Goal: Task Accomplishment & Management: Complete application form

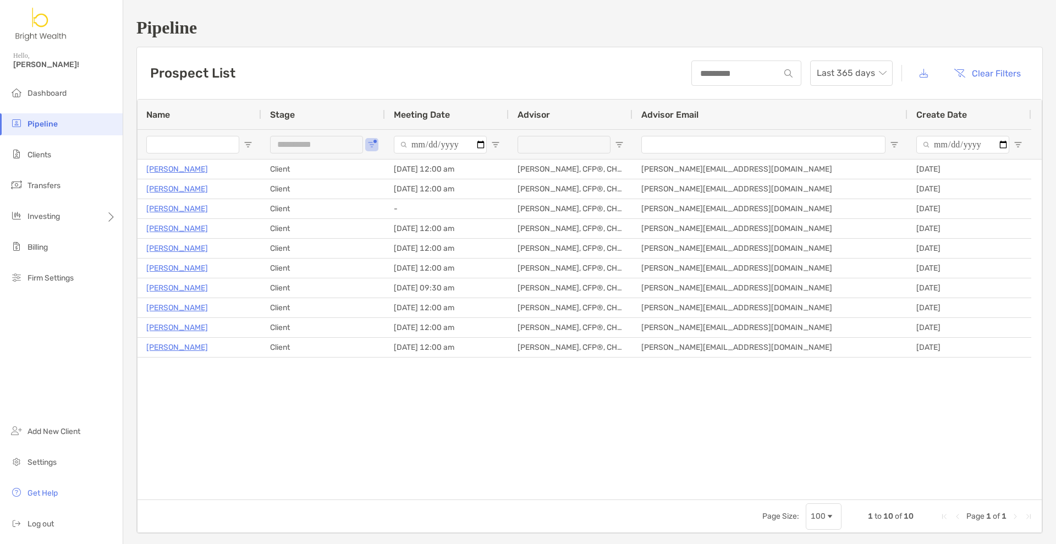
click at [363, 142] on div "**********" at bounding box center [316, 145] width 93 height 18
click at [370, 145] on span "Open Filter Menu" at bounding box center [371, 144] width 9 height 9
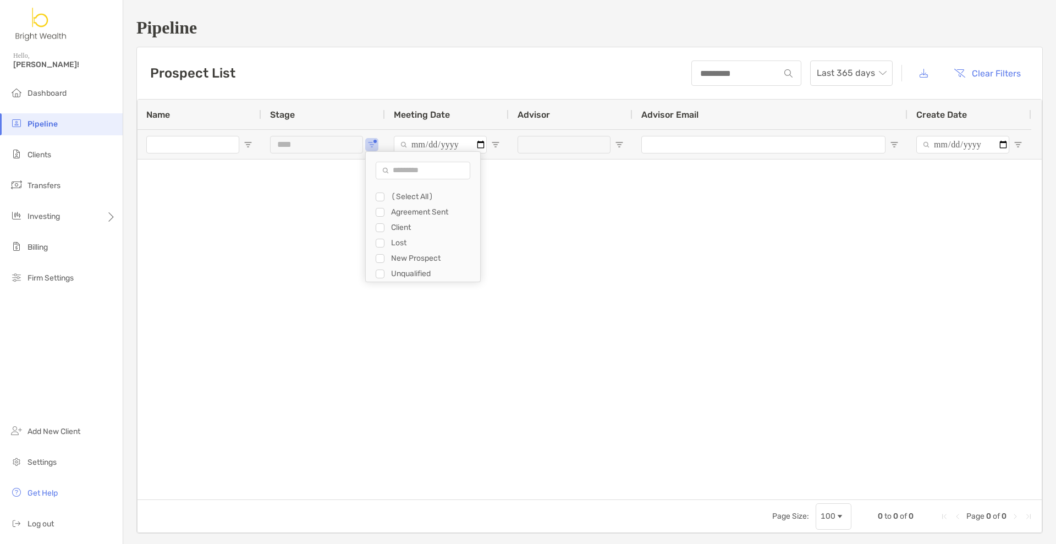
type input "**********"
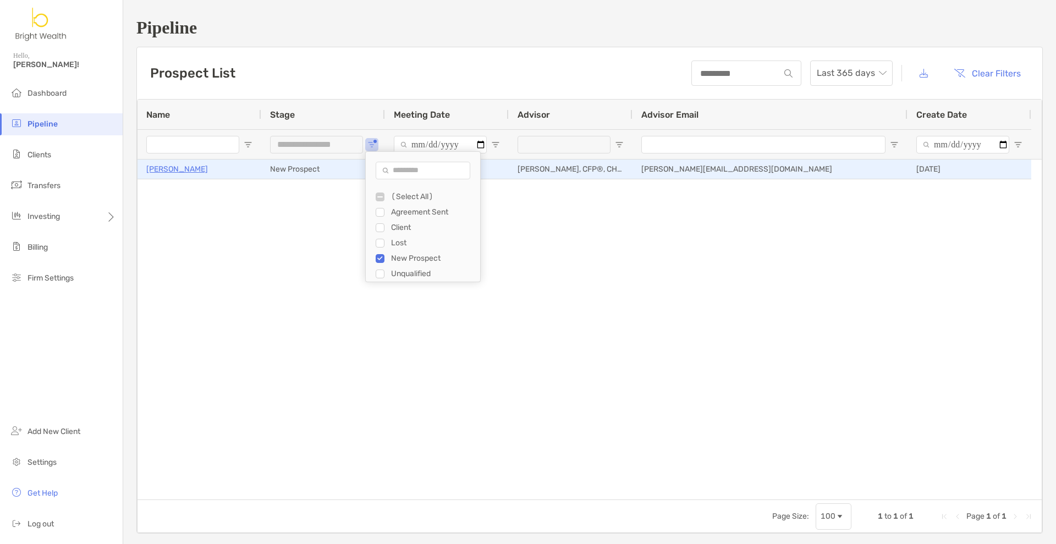
click at [167, 168] on p "[PERSON_NAME]" at bounding box center [177, 169] width 62 height 14
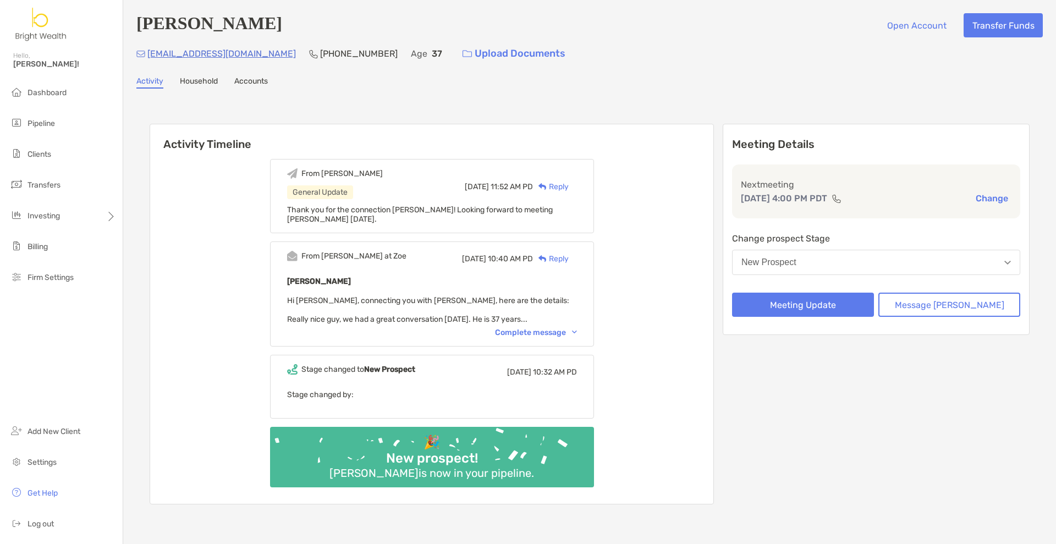
click at [559, 331] on div "Complete message" at bounding box center [536, 332] width 82 height 9
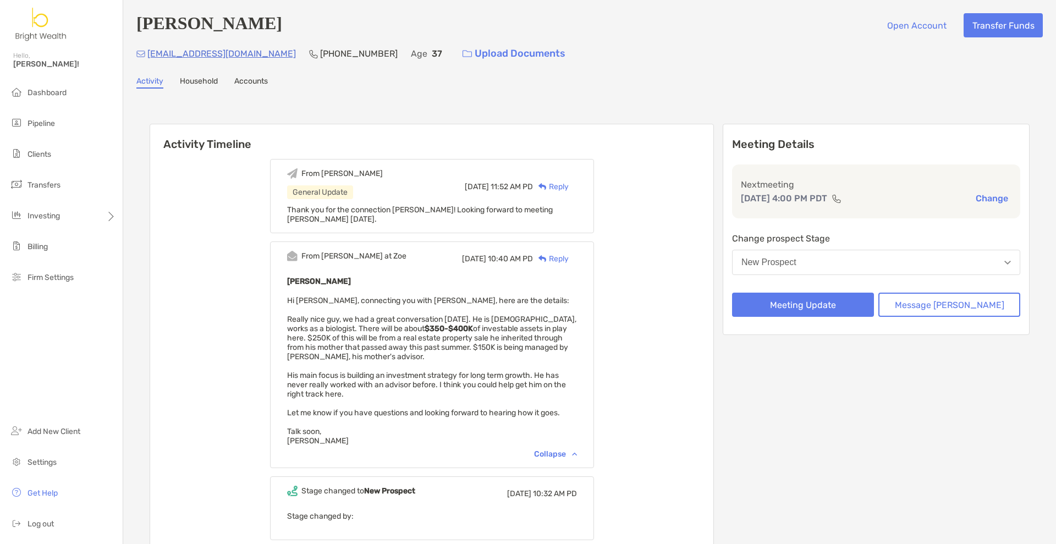
drag, startPoint x: 684, startPoint y: 288, endPoint x: 688, endPoint y: 272, distance: 16.5
click at [684, 288] on div "From Henry General Update Mon, Sep 29 11:52 AM PD Reply Thank you for the conne…" at bounding box center [431, 388] width 563 height 475
drag, startPoint x: 262, startPoint y: 54, endPoint x: 147, endPoint y: 61, distance: 115.2
click at [147, 61] on div "zacharyneider@gmail.com (916) 342-9581 Age 37 Upload Documents" at bounding box center [589, 54] width 907 height 24
copy p "zacharyneider@gmail.com"
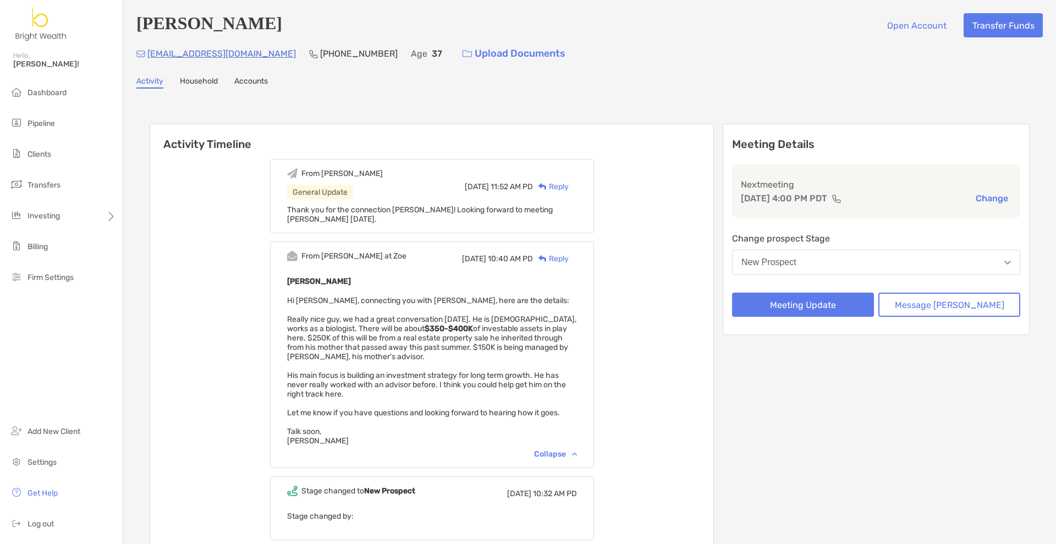
click at [706, 299] on div "From Henry General Update Mon, Sep 29 11:52 AM PD Reply Thank you for the conne…" at bounding box center [431, 388] width 563 height 475
click at [839, 300] on button "Meeting Update" at bounding box center [803, 305] width 142 height 24
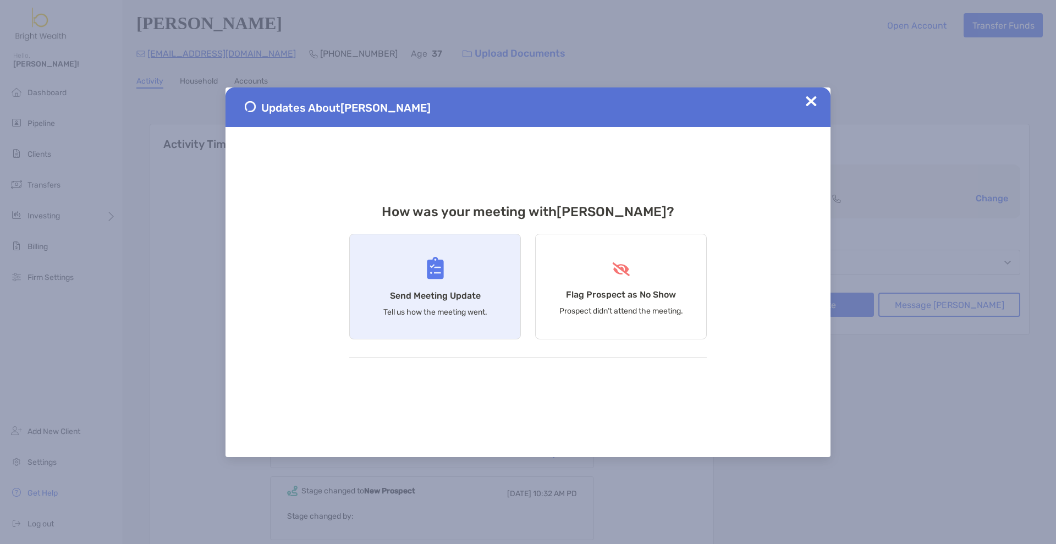
click at [478, 273] on div "Send Meeting Update Tell us how the meeting went." at bounding box center [435, 287] width 172 height 106
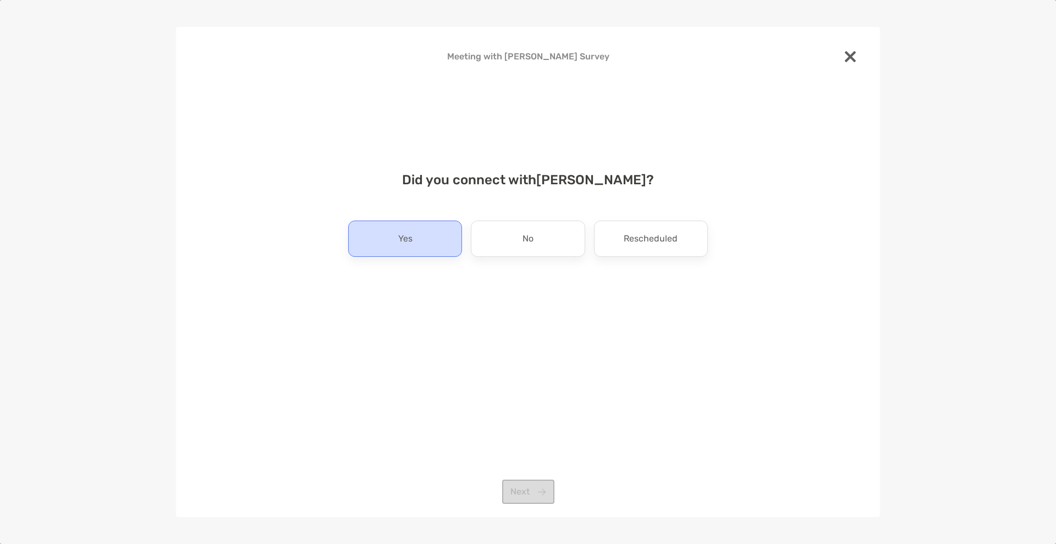
click at [426, 238] on div "Yes" at bounding box center [405, 239] width 114 height 36
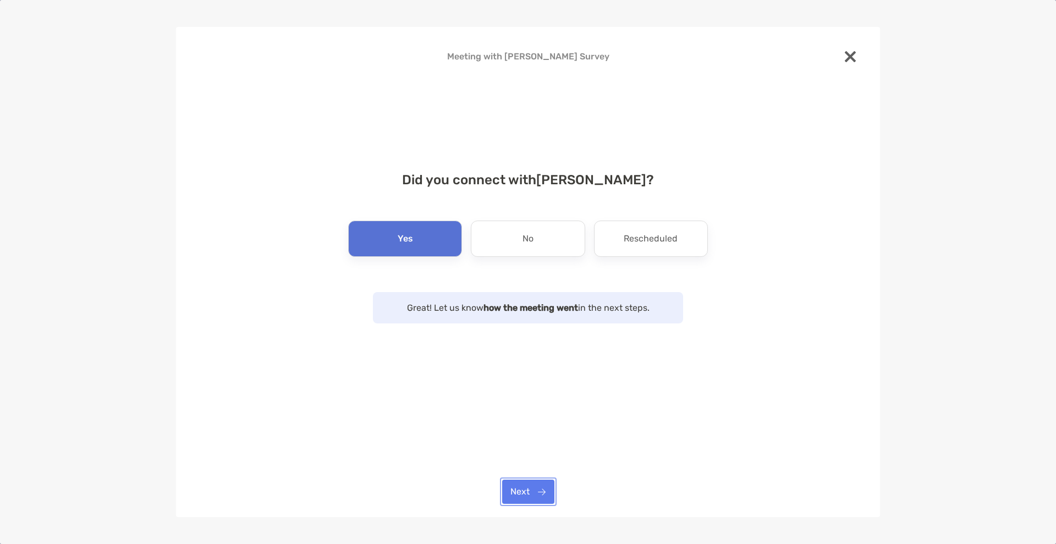
click at [528, 490] on button "Next" at bounding box center [528, 492] width 52 height 24
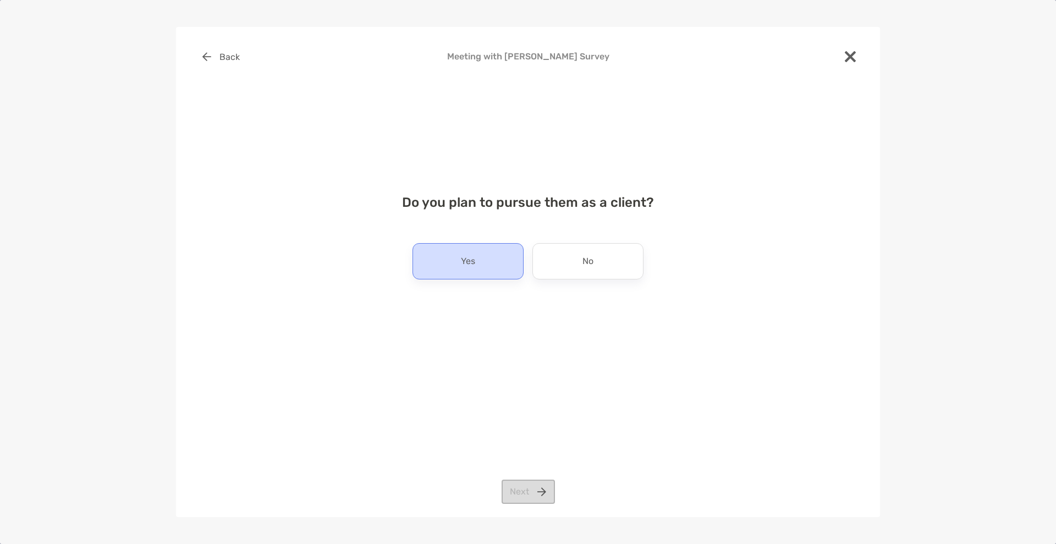
click at [455, 265] on div "Yes" at bounding box center [468, 261] width 111 height 36
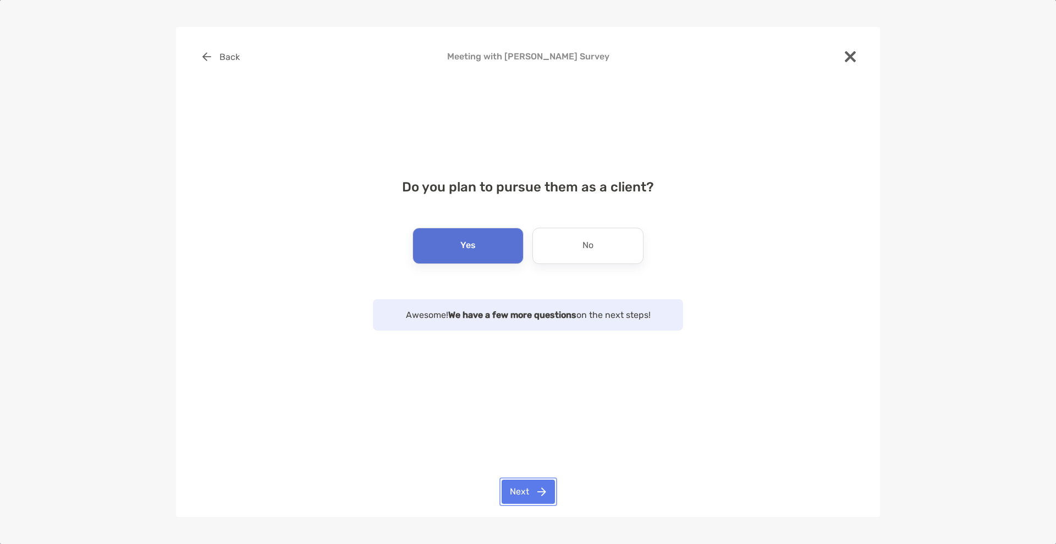
click at [536, 494] on button "Next" at bounding box center [528, 492] width 53 height 24
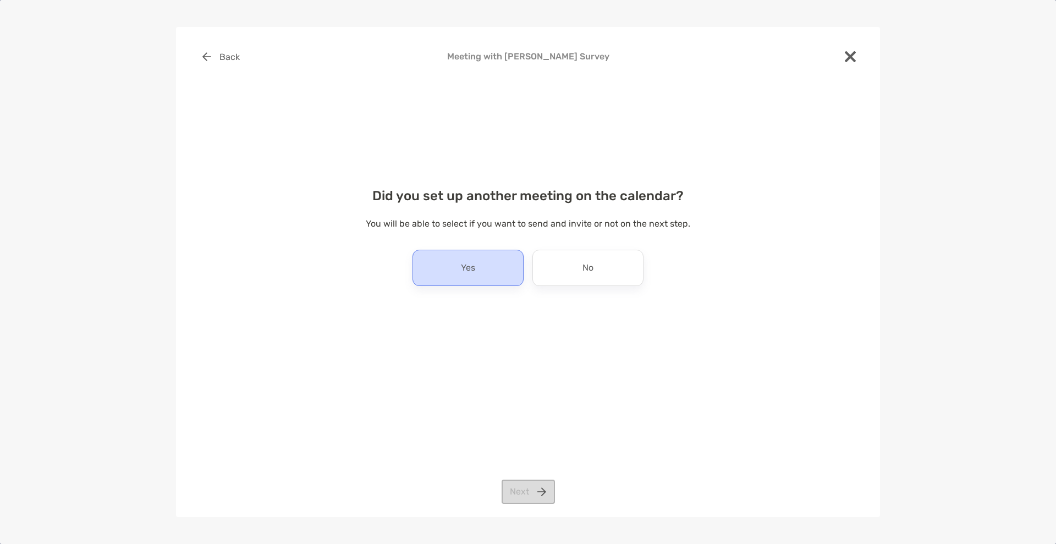
click at [492, 274] on div "Yes" at bounding box center [468, 268] width 111 height 36
click at [530, 497] on button "Next" at bounding box center [528, 492] width 53 height 24
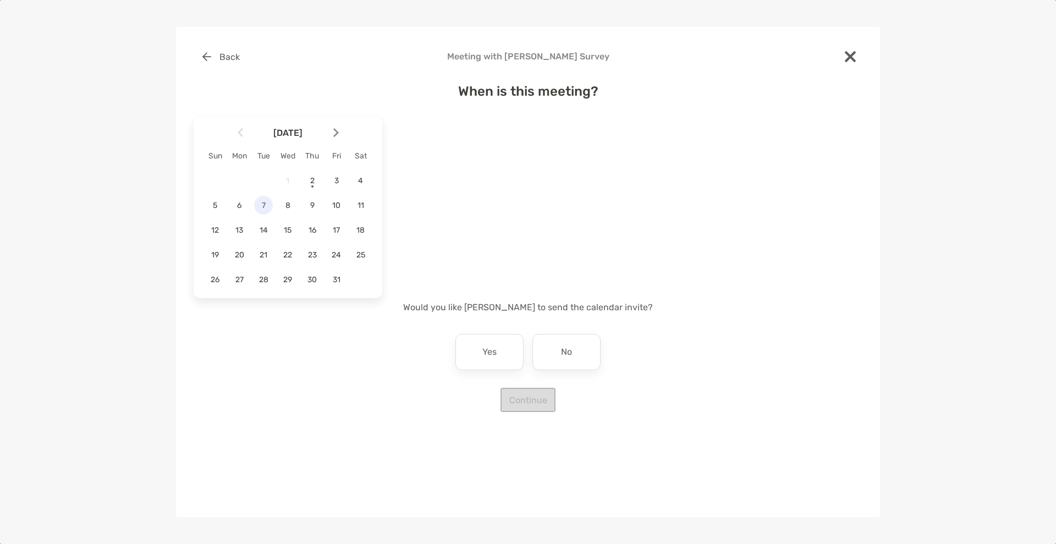
click at [258, 206] on span "7" at bounding box center [263, 205] width 19 height 9
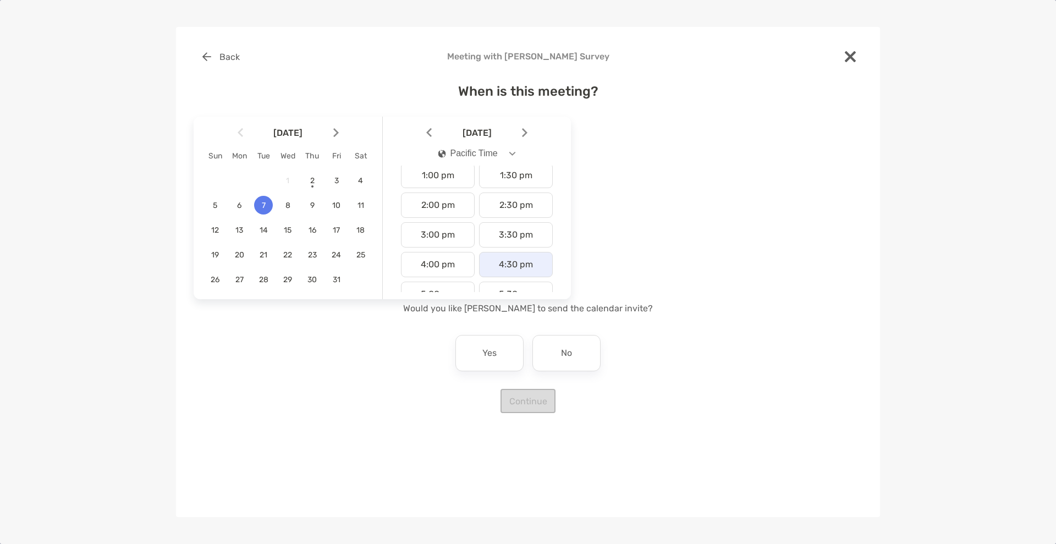
scroll to position [413, 0]
click at [432, 248] on div "4:00 pm" at bounding box center [438, 240] width 74 height 25
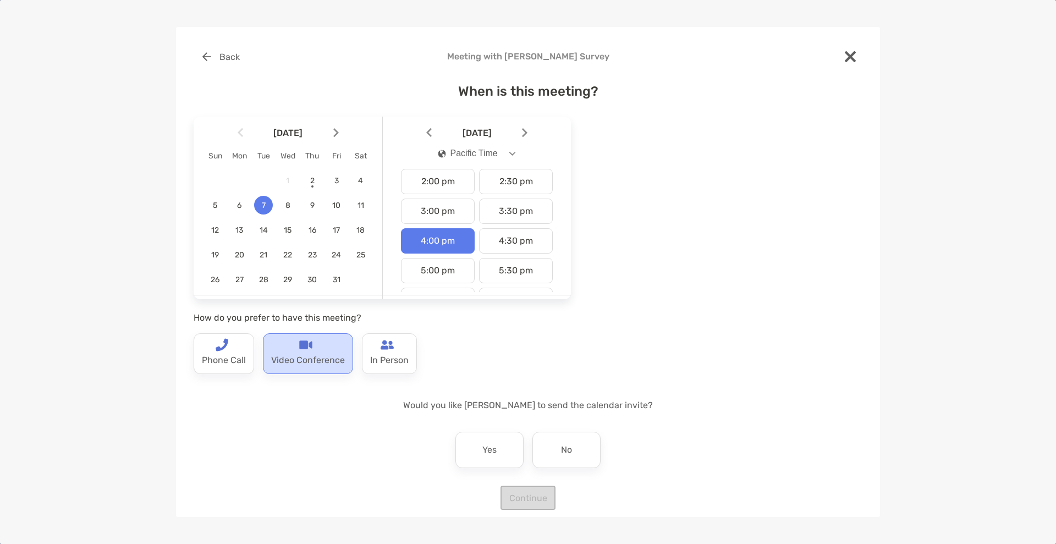
click at [316, 370] on div "Video Conference" at bounding box center [308, 353] width 90 height 41
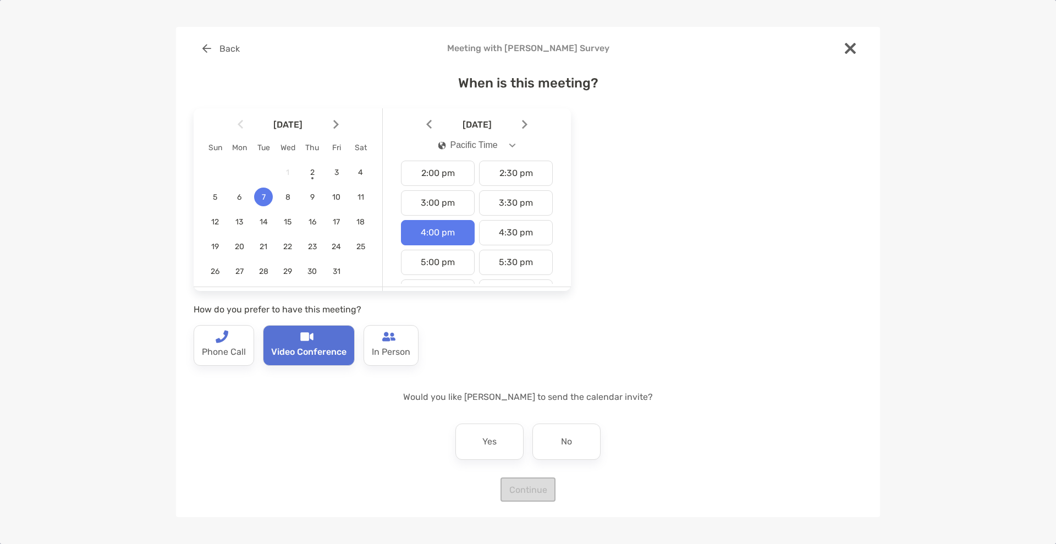
scroll to position [10, 0]
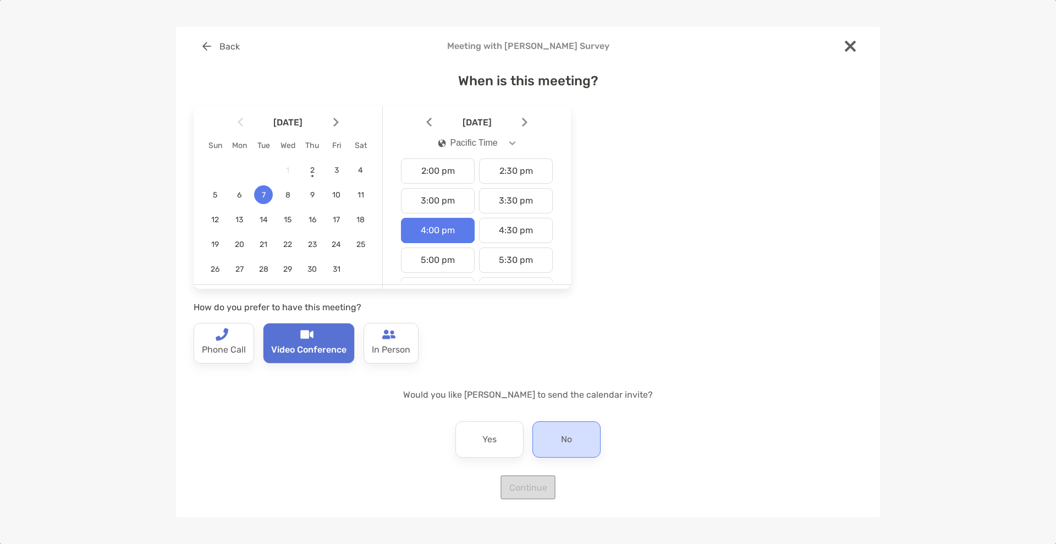
click at [578, 439] on div "No" at bounding box center [567, 439] width 68 height 36
click at [523, 489] on button "Continue" at bounding box center [528, 487] width 55 height 24
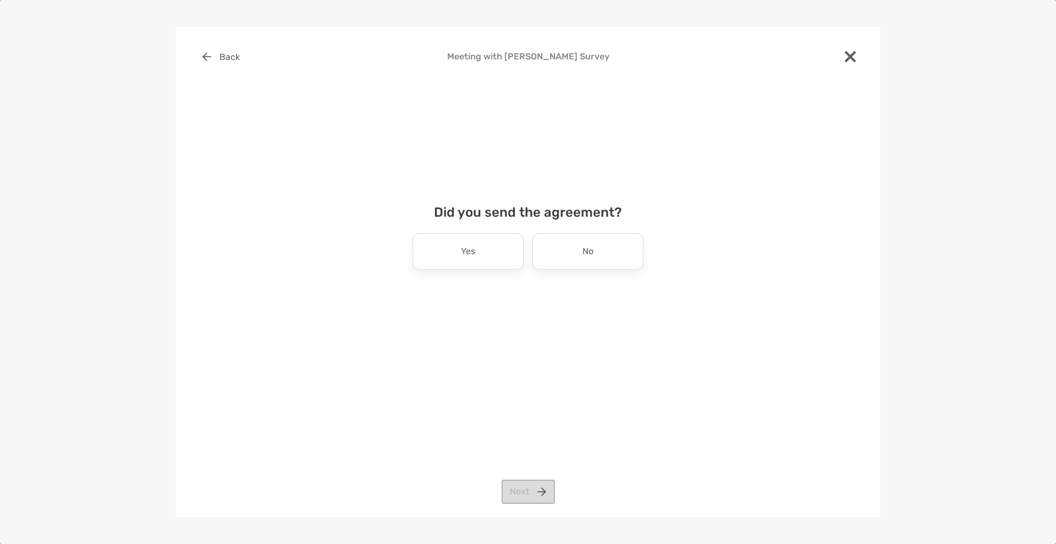
scroll to position [0, 0]
click at [555, 259] on div "No" at bounding box center [588, 251] width 111 height 36
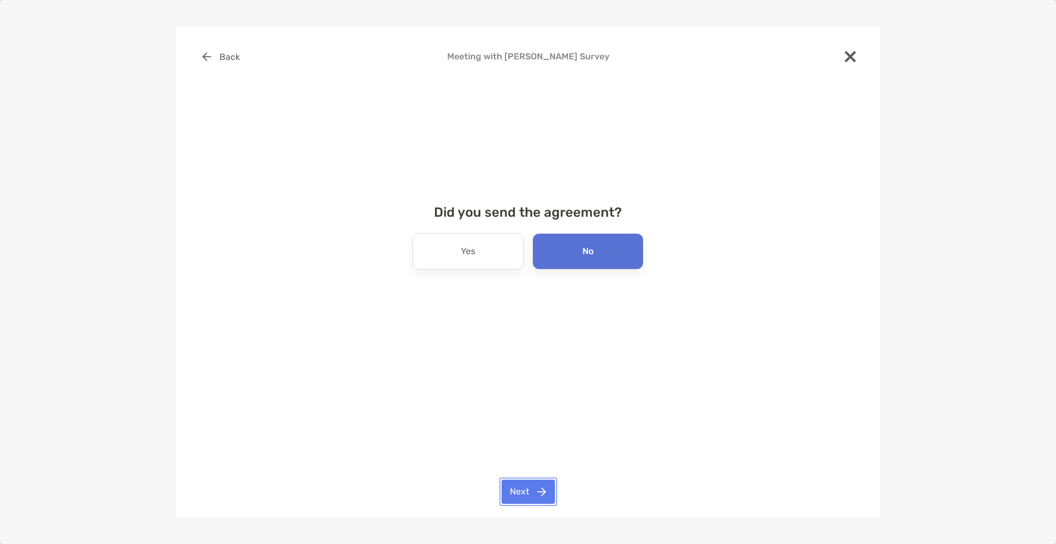
click at [520, 495] on button "Next" at bounding box center [528, 492] width 53 height 24
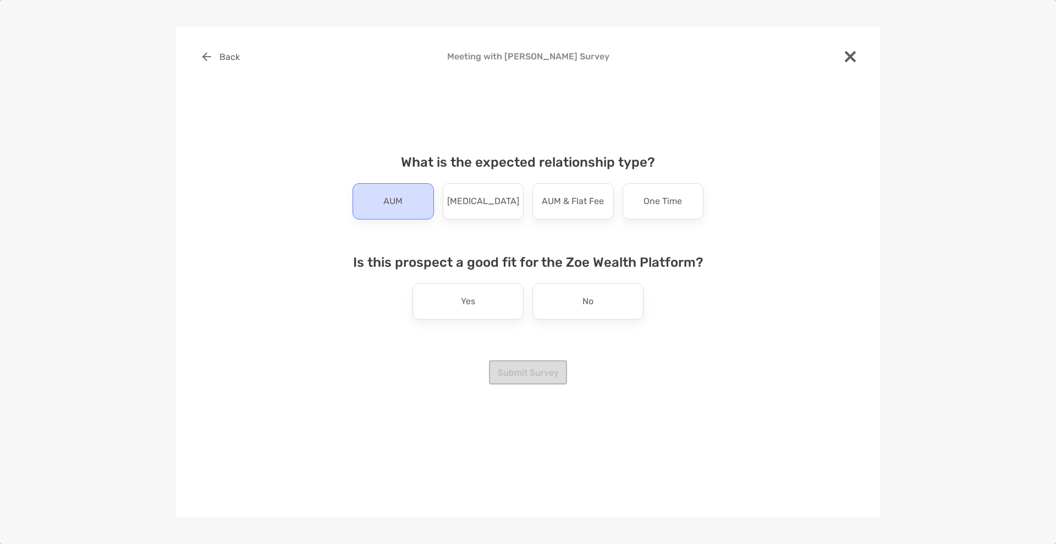
click at [408, 215] on div "AUM" at bounding box center [393, 201] width 81 height 36
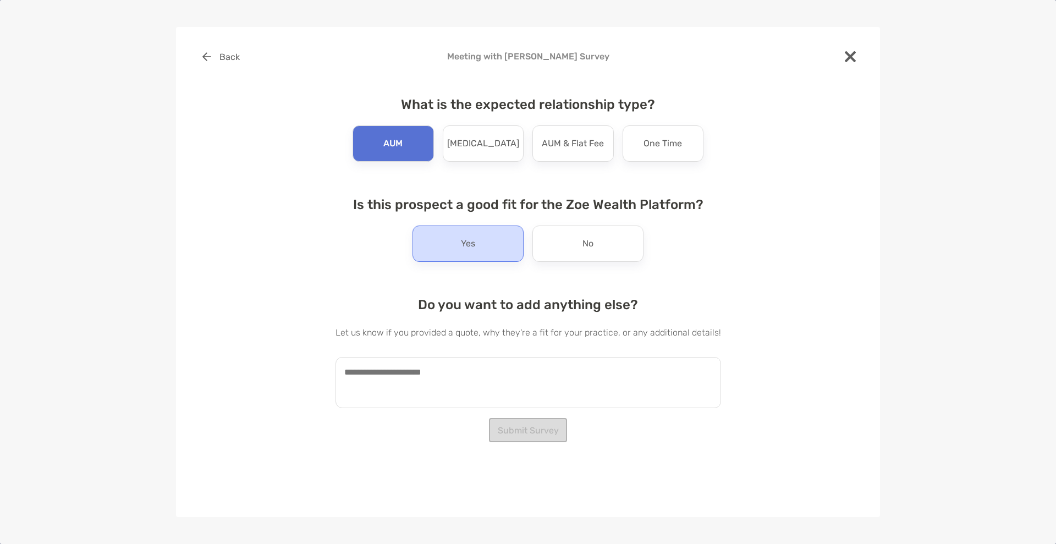
click at [486, 249] on div "Yes" at bounding box center [468, 244] width 111 height 36
click at [485, 376] on textarea at bounding box center [529, 382] width 386 height 51
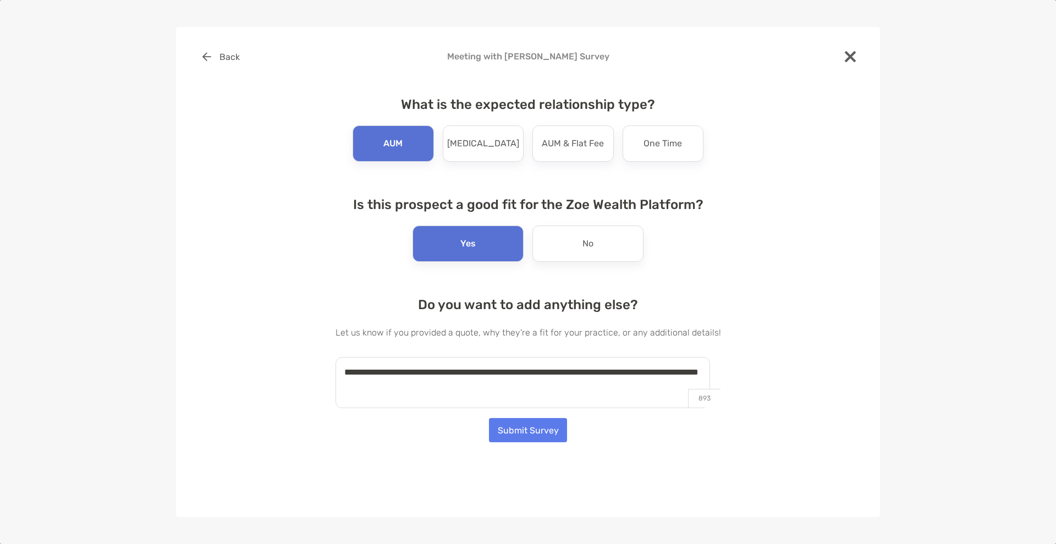
drag, startPoint x: 484, startPoint y: 395, endPoint x: 263, endPoint y: 364, distance: 222.7
click at [263, 364] on div "**********" at bounding box center [528, 235] width 669 height 381
type textarea "**********"
click at [551, 440] on button "Submit Survey" at bounding box center [528, 430] width 78 height 24
